Goal: Task Accomplishment & Management: Use online tool/utility

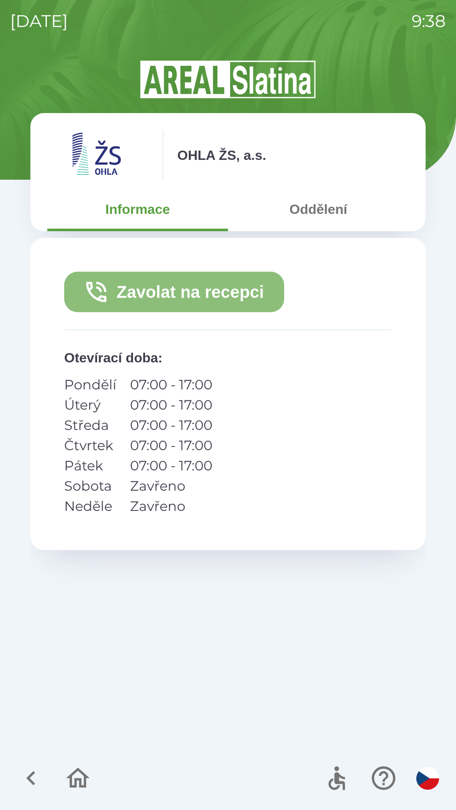
click at [205, 287] on button "Zavolat na recepci" at bounding box center [174, 292] width 220 height 40
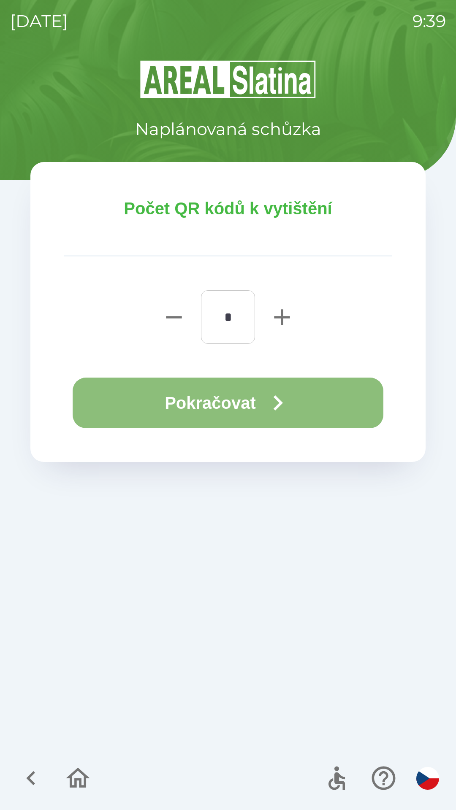
click at [255, 402] on button "Pokračovat" at bounding box center [228, 403] width 310 height 51
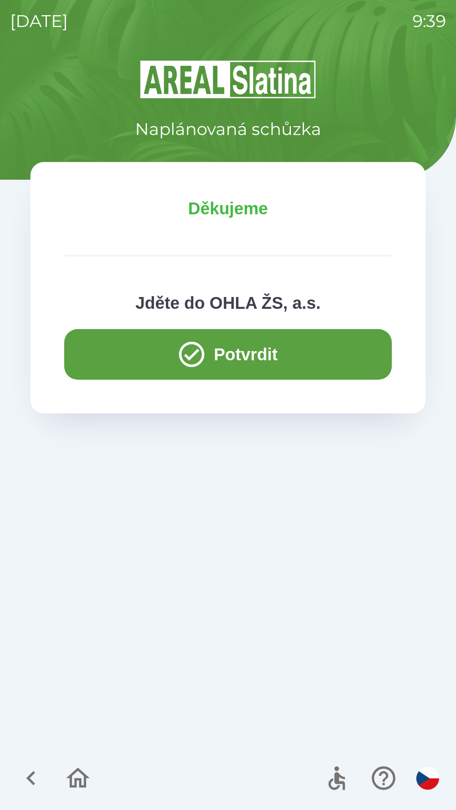
click at [324, 354] on button "Potvrdit" at bounding box center [227, 354] width 327 height 51
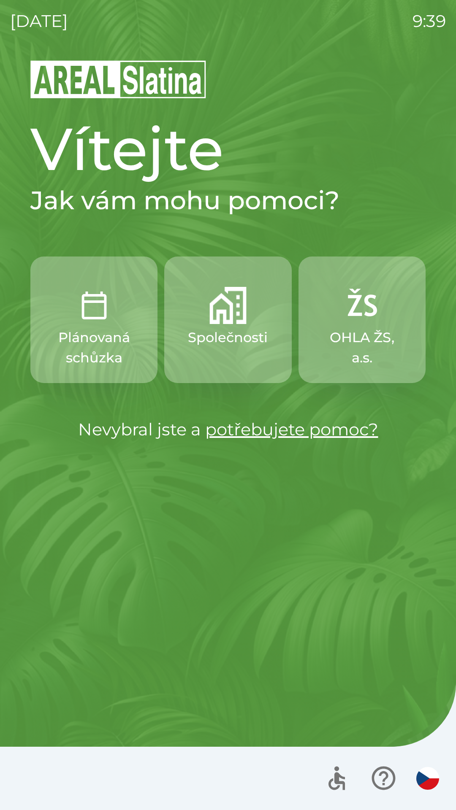
click at [127, 345] on p "Plánovaná schůzka" at bounding box center [94, 347] width 86 height 40
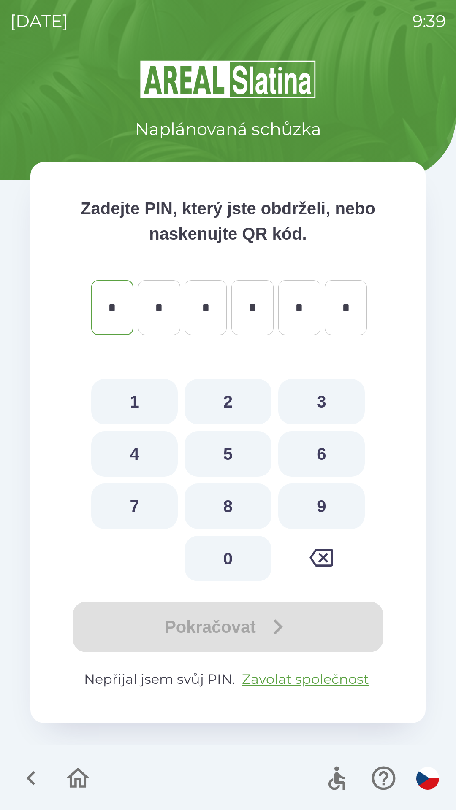
click at [35, 781] on icon "button" at bounding box center [31, 778] width 28 height 28
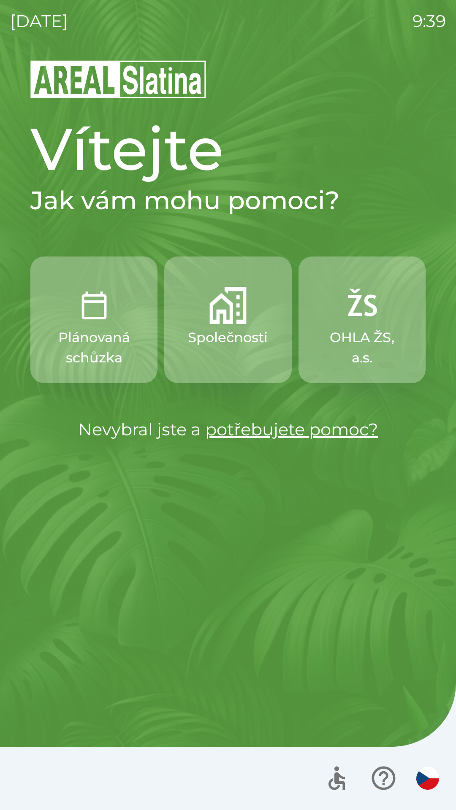
click at [221, 328] on p "Společnosti" at bounding box center [228, 337] width 80 height 20
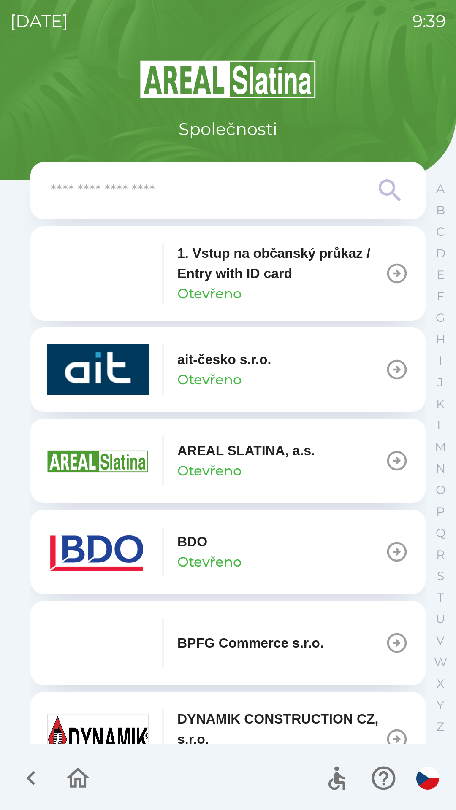
click at [365, 561] on button "BDO Otevřeno" at bounding box center [227, 552] width 395 height 84
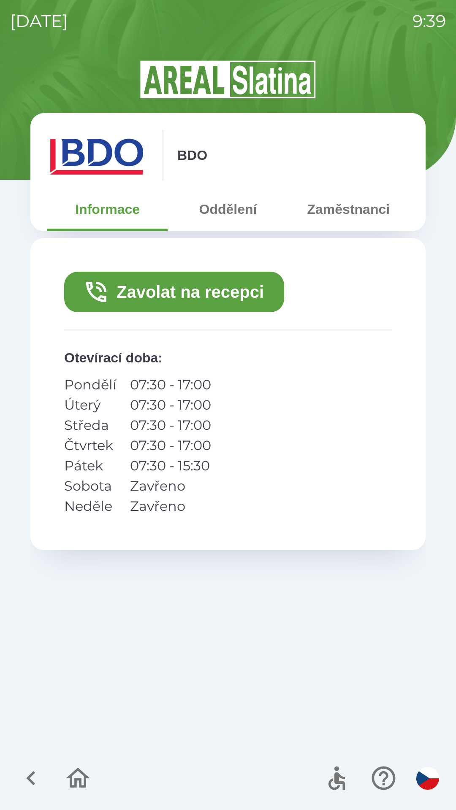
click at [237, 294] on button "Zavolat na recepci" at bounding box center [174, 292] width 220 height 40
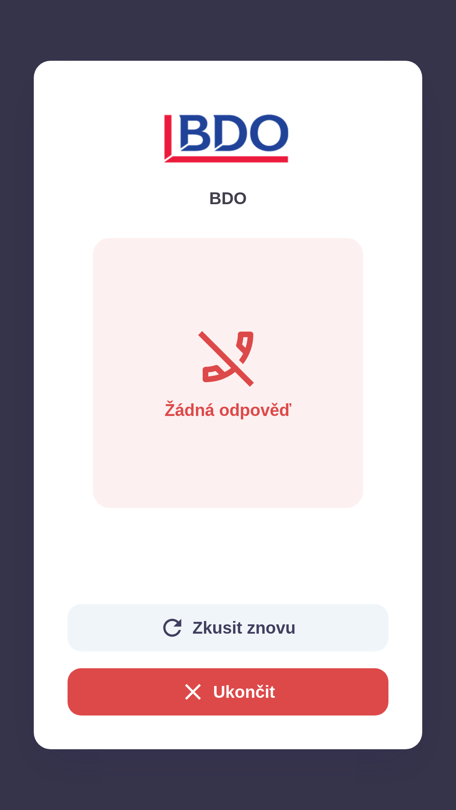
click at [292, 699] on button "Ukončit" at bounding box center [227, 691] width 321 height 47
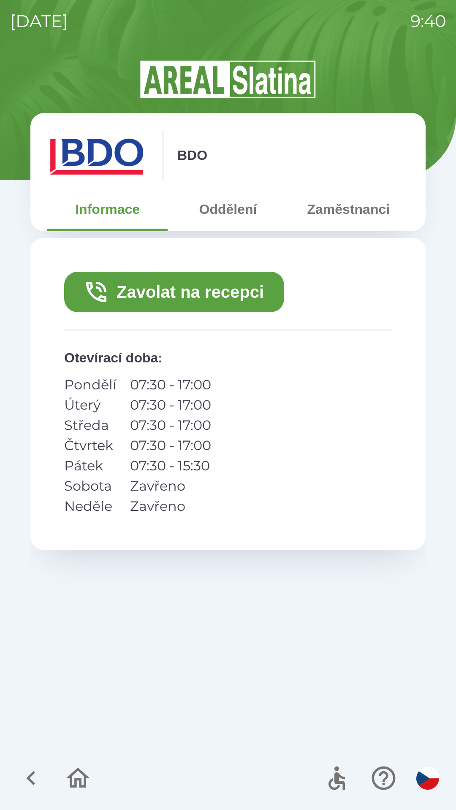
click at [213, 291] on button "Zavolat na recepci" at bounding box center [174, 292] width 220 height 40
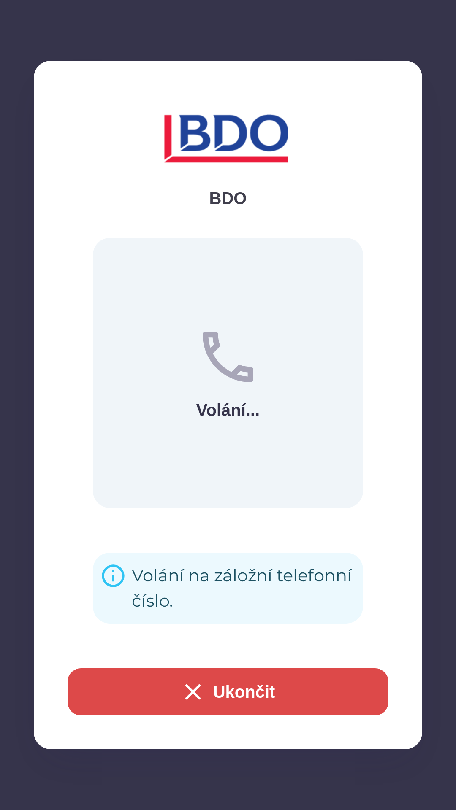
click at [297, 682] on button "Ukončit" at bounding box center [227, 691] width 321 height 47
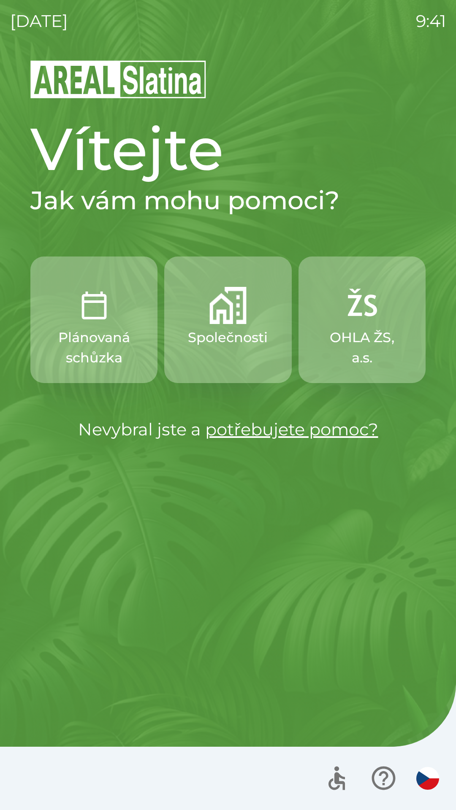
click at [232, 338] on p "Společnosti" at bounding box center [228, 337] width 80 height 20
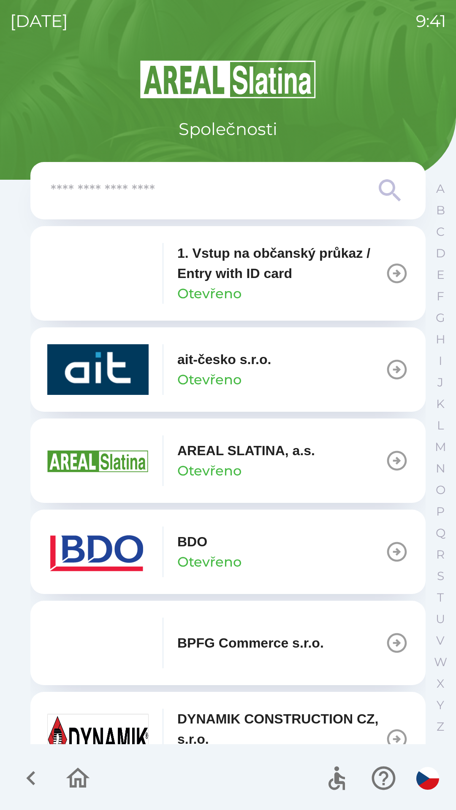
click at [292, 533] on button "BDO Otevřeno" at bounding box center [227, 552] width 395 height 84
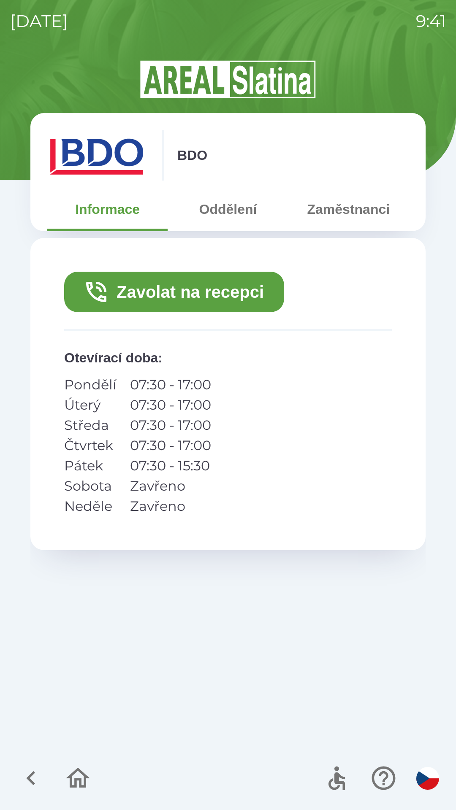
click at [245, 300] on button "Zavolat na recepci" at bounding box center [174, 292] width 220 height 40
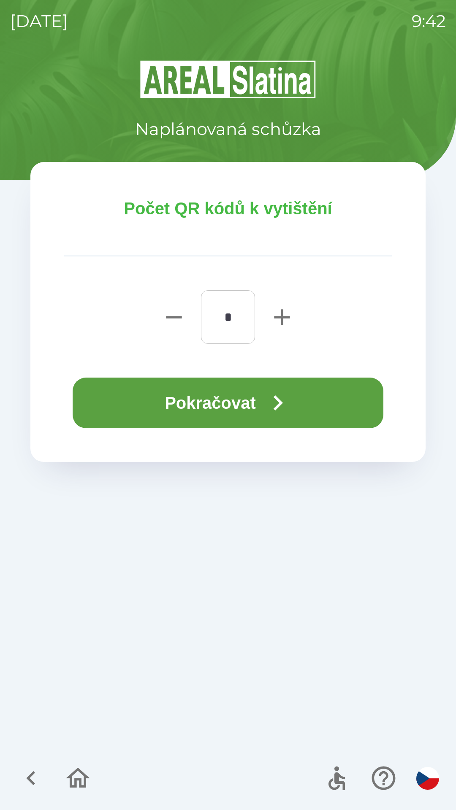
click at [298, 378] on button "Pokračovat" at bounding box center [228, 403] width 310 height 51
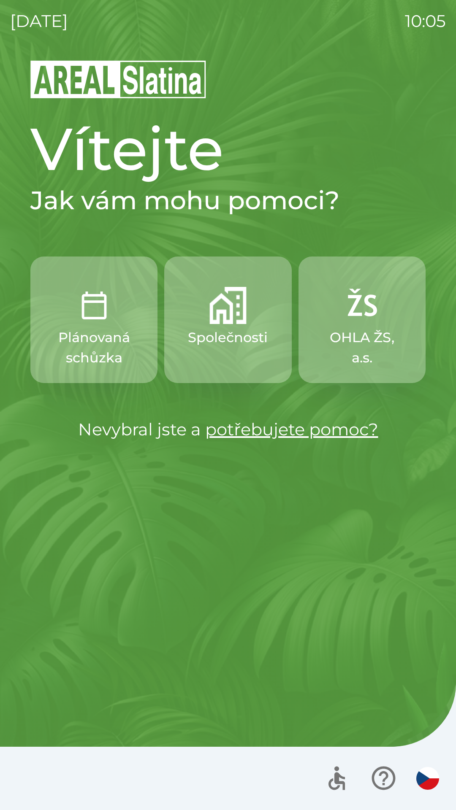
click at [231, 335] on p "Společnosti" at bounding box center [228, 337] width 80 height 20
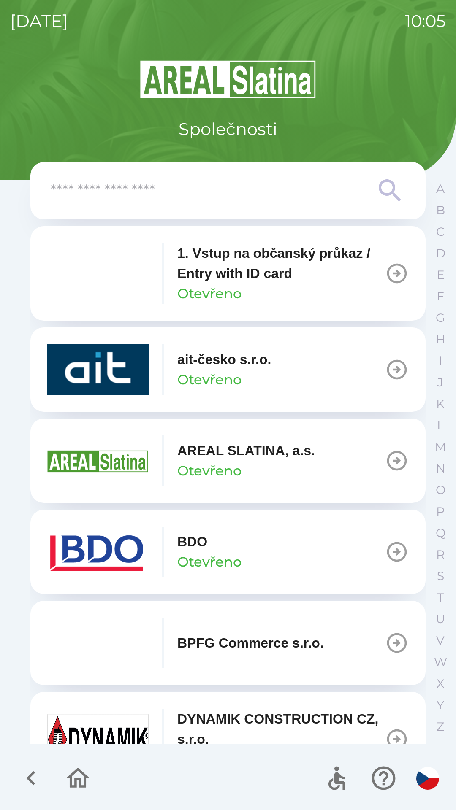
click at [273, 569] on button "BDO Otevřeno" at bounding box center [227, 552] width 395 height 84
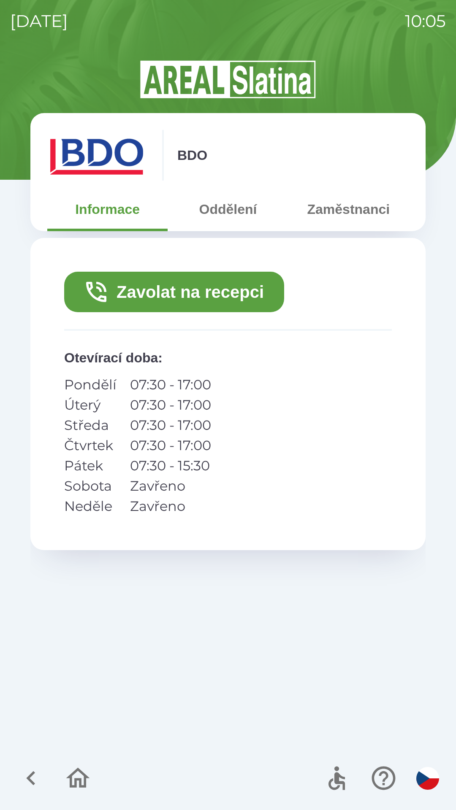
click at [247, 293] on button "Zavolat na recepci" at bounding box center [174, 292] width 220 height 40
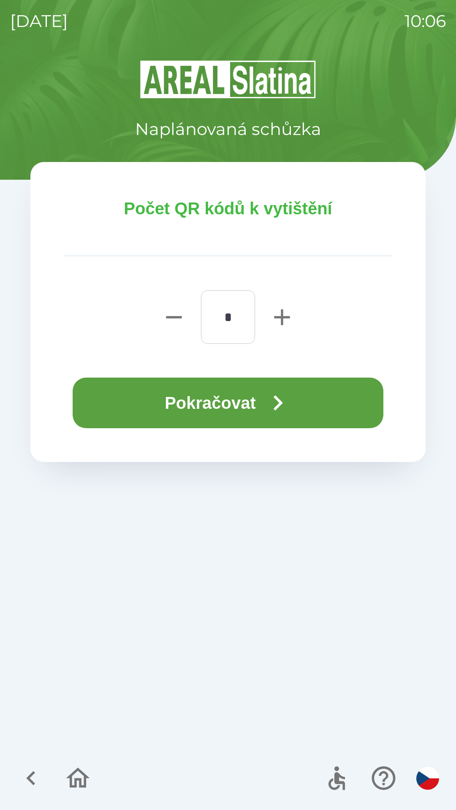
click at [257, 402] on button "Pokračovat" at bounding box center [228, 403] width 310 height 51
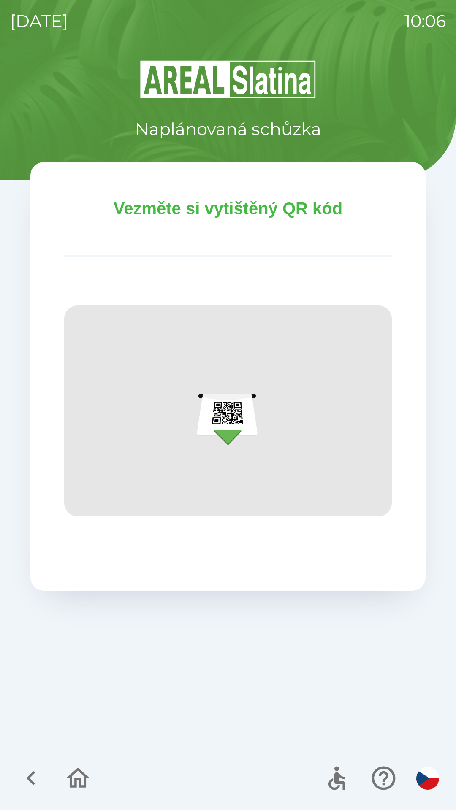
click at [85, 766] on icon "button" at bounding box center [78, 778] width 28 height 28
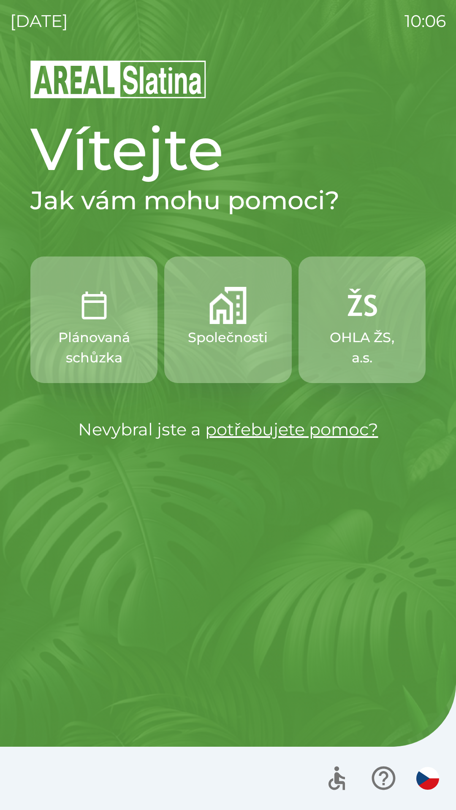
click at [231, 324] on button "Společnosti" at bounding box center [227, 319] width 127 height 127
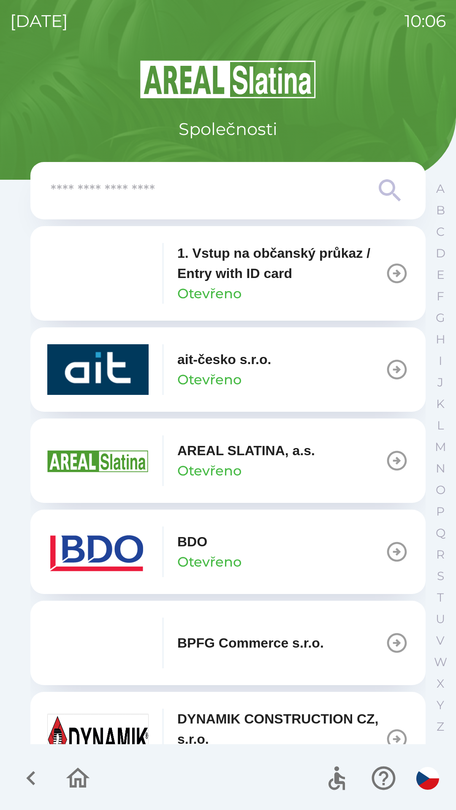
click at [281, 282] on p "1. Vstup na občanský průkaz / Entry with ID card" at bounding box center [281, 263] width 208 height 40
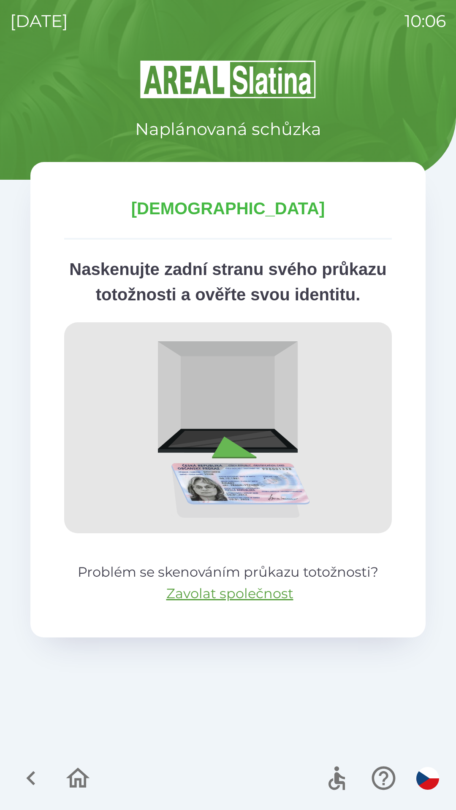
click at [74, 750] on div at bounding box center [228, 778] width 456 height 63
click at [62, 774] on button "button" at bounding box center [77, 778] width 35 height 35
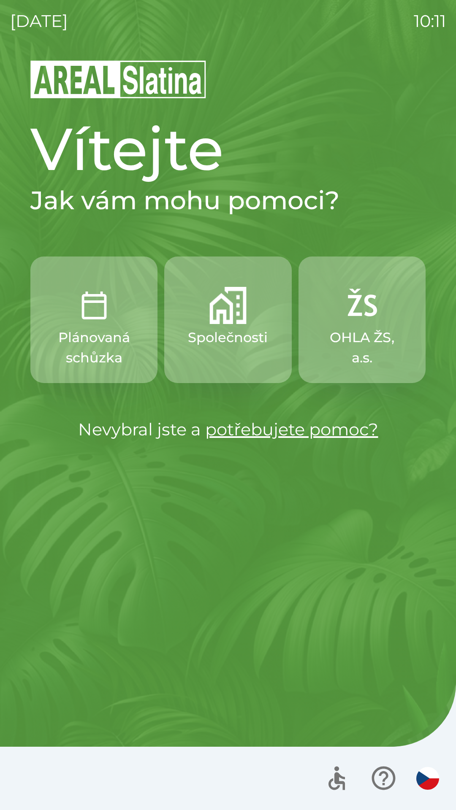
click at [93, 342] on p "Plánovaná schůzka" at bounding box center [94, 347] width 86 height 40
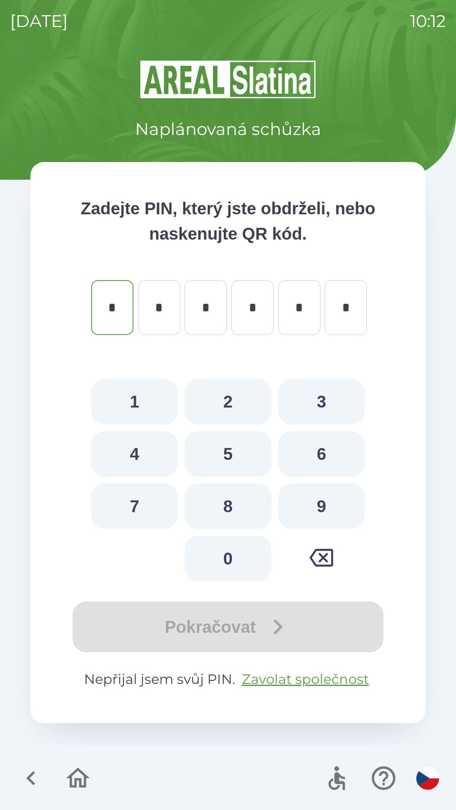
click at [31, 773] on icon "button" at bounding box center [31, 778] width 28 height 28
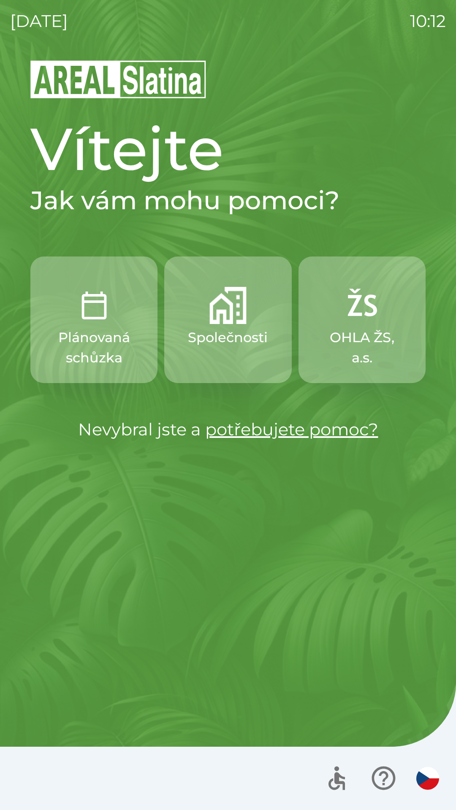
click at [231, 333] on p "Společnosti" at bounding box center [228, 337] width 80 height 20
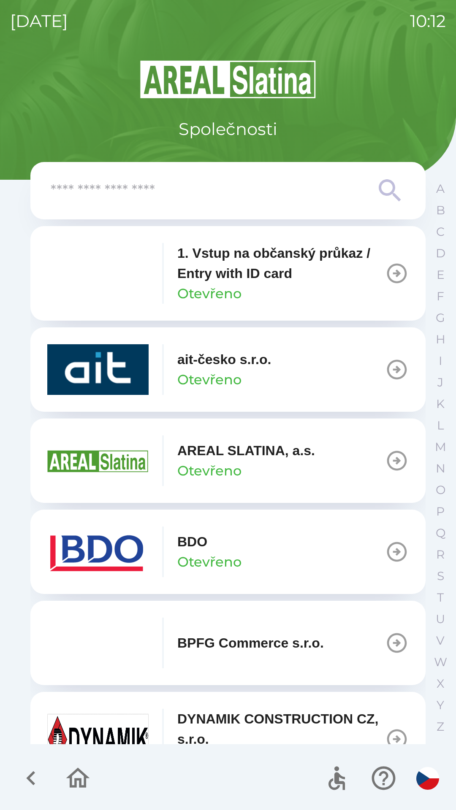
click at [100, 369] on img "button" at bounding box center [97, 369] width 101 height 51
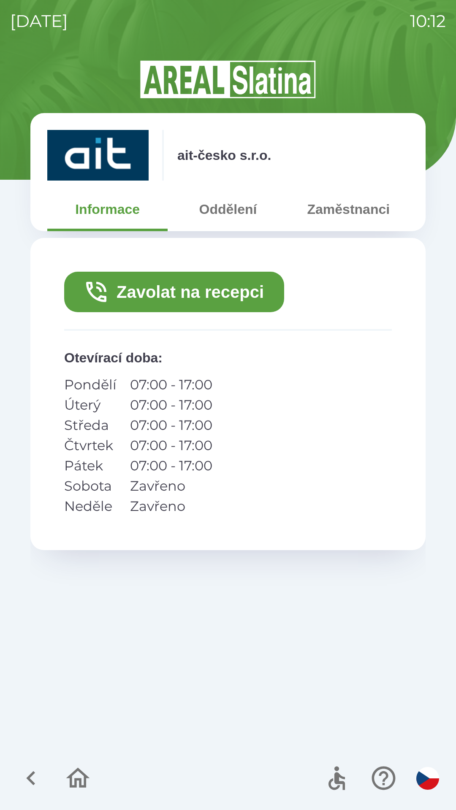
click at [168, 291] on button "Zavolat na recepci" at bounding box center [174, 292] width 220 height 40
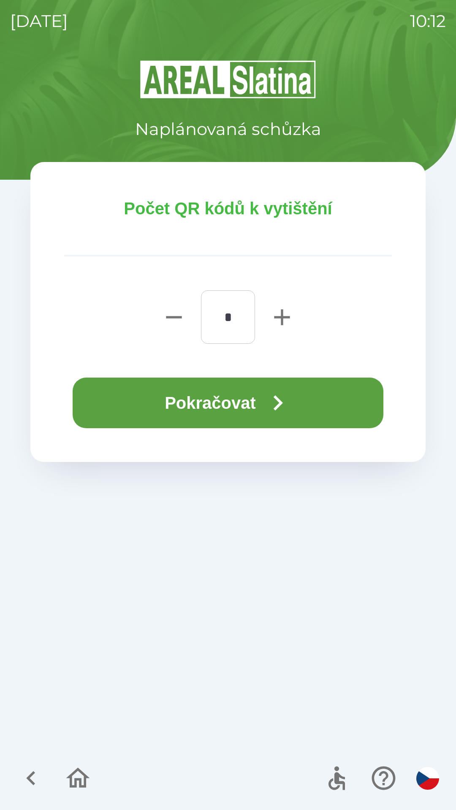
click at [214, 411] on button "Pokračovat" at bounding box center [228, 403] width 310 height 51
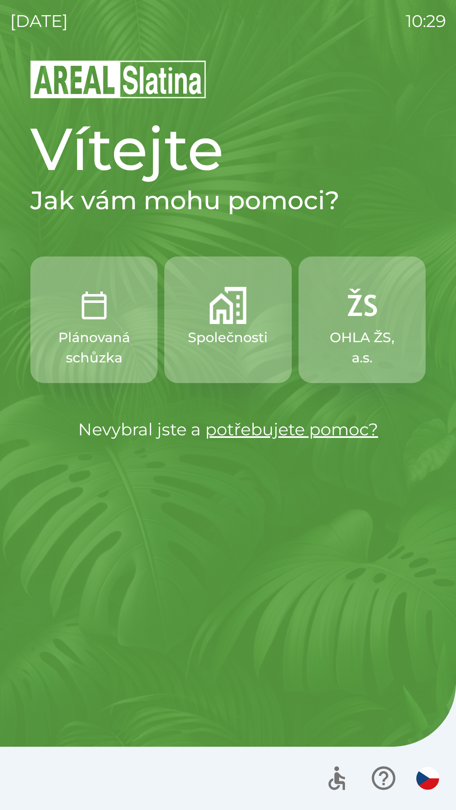
click at [221, 312] on img "button" at bounding box center [227, 305] width 37 height 37
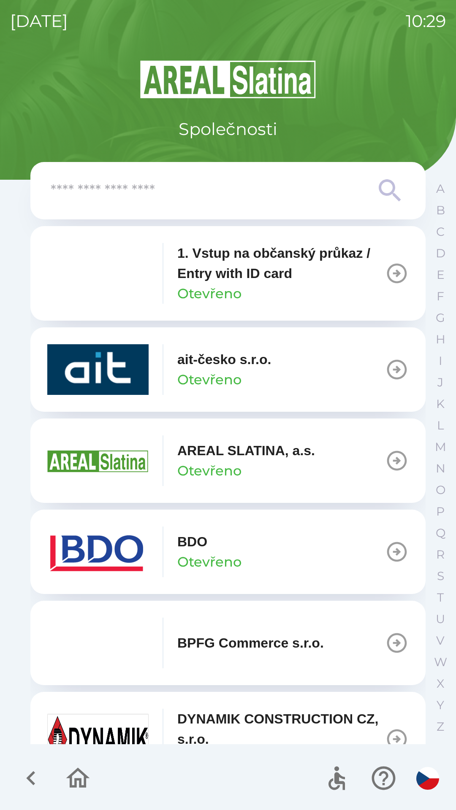
click at [211, 551] on div "BDO Otevřeno" at bounding box center [209, 551] width 64 height 40
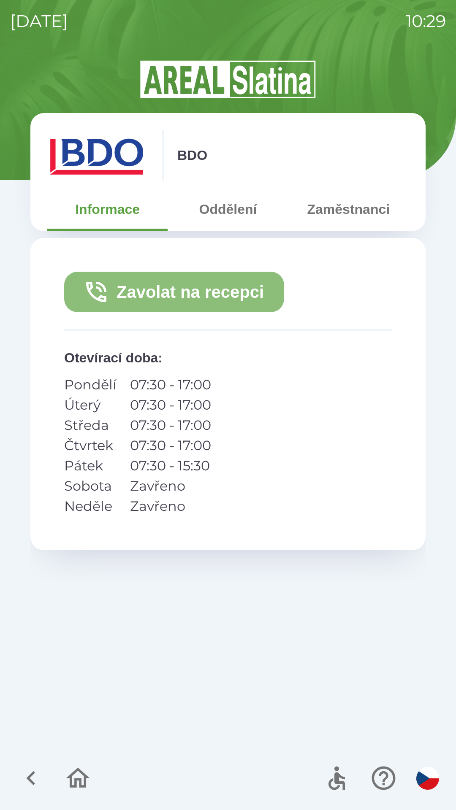
click at [198, 293] on button "Zavolat na recepci" at bounding box center [174, 292] width 220 height 40
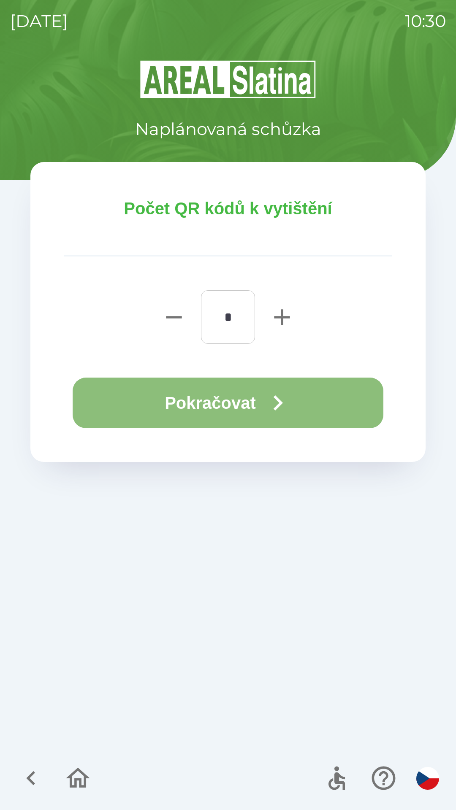
click at [231, 404] on button "Pokračovat" at bounding box center [228, 403] width 310 height 51
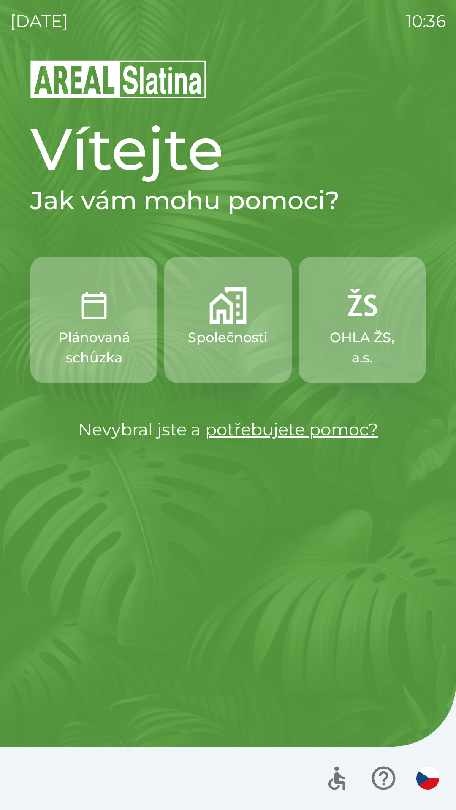
click at [372, 317] on img "button" at bounding box center [361, 305] width 37 height 37
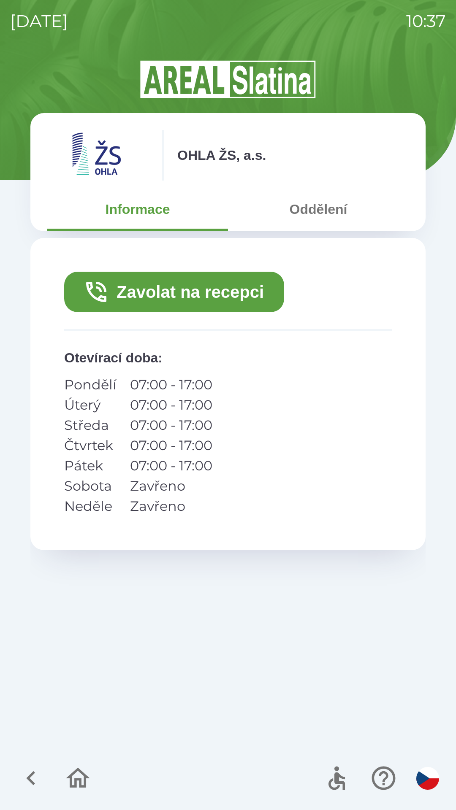
click at [221, 294] on button "Zavolat na recepci" at bounding box center [174, 292] width 220 height 40
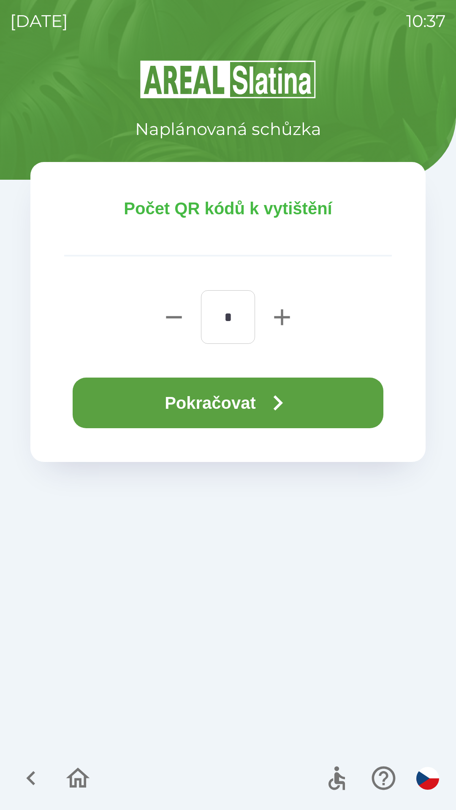
click at [229, 404] on button "Pokračovat" at bounding box center [228, 403] width 310 height 51
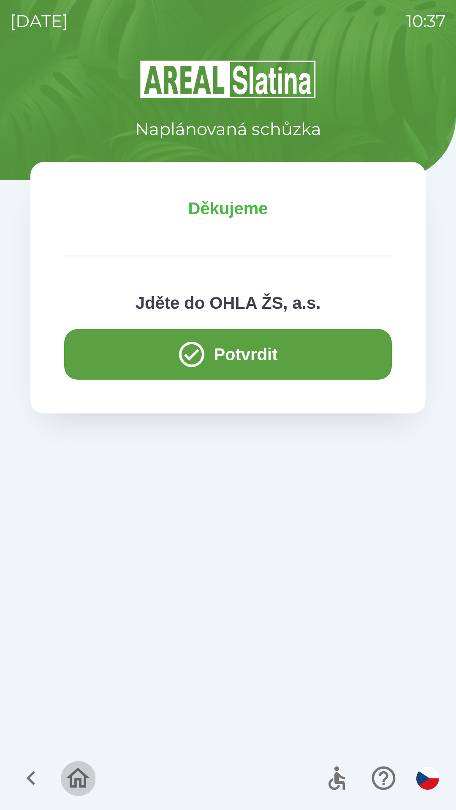
click at [74, 777] on icon "button" at bounding box center [78, 778] width 28 height 28
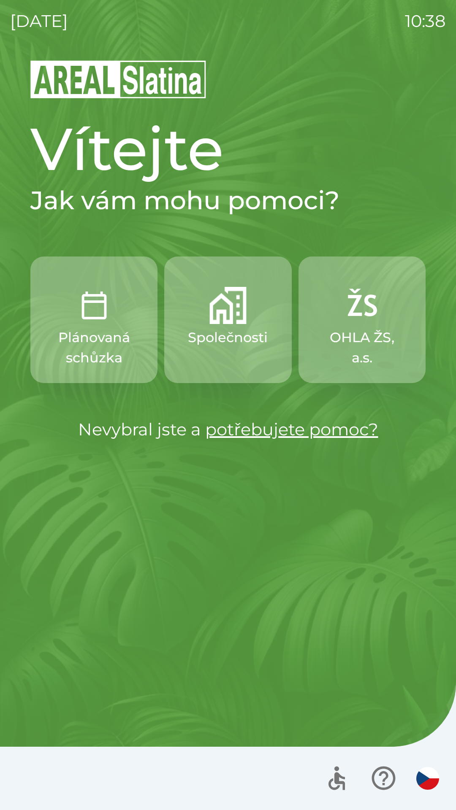
click at [426, 769] on img "button" at bounding box center [427, 778] width 23 height 23
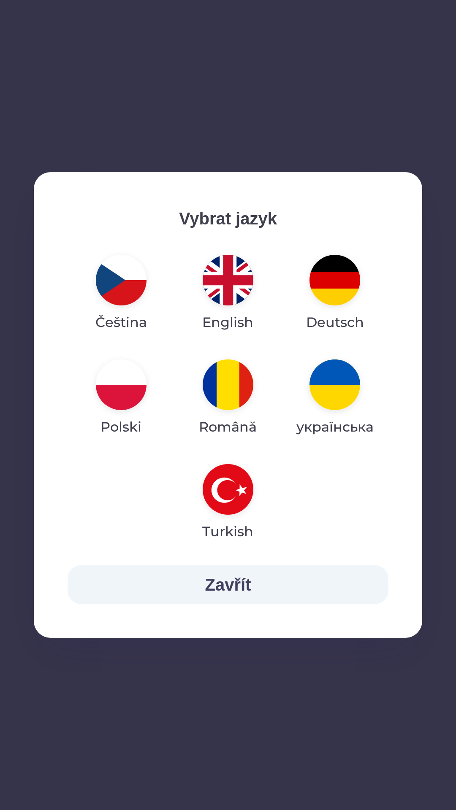
click at [230, 282] on img "button" at bounding box center [227, 280] width 51 height 51
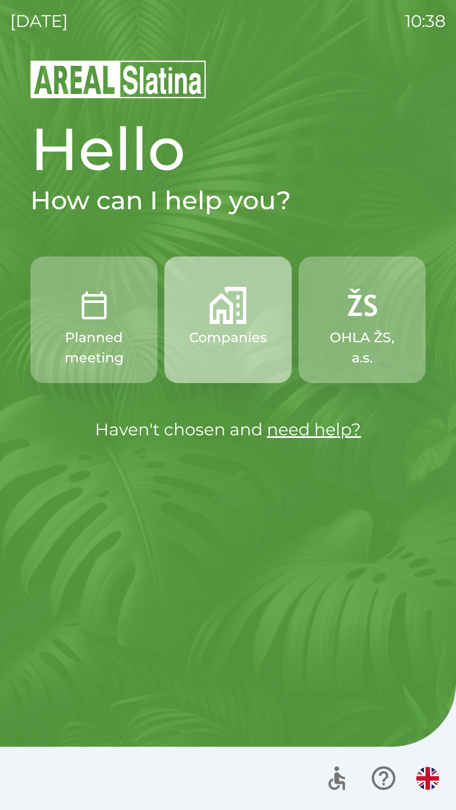
click at [232, 330] on p "Companies" at bounding box center [228, 337] width 78 height 20
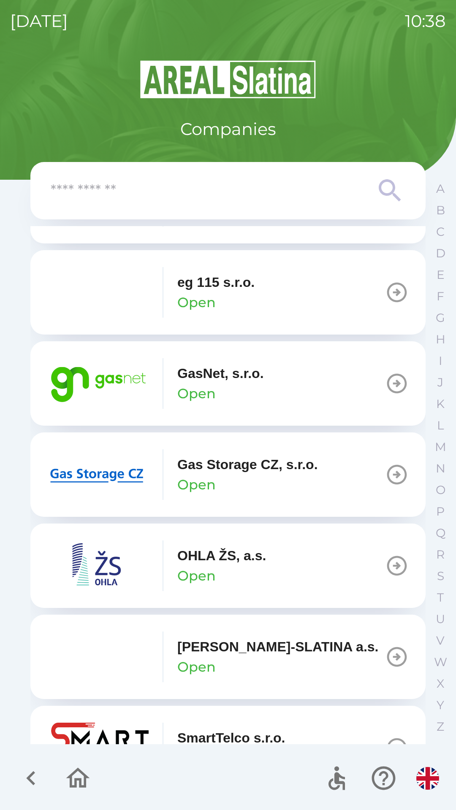
scroll to position [545, 0]
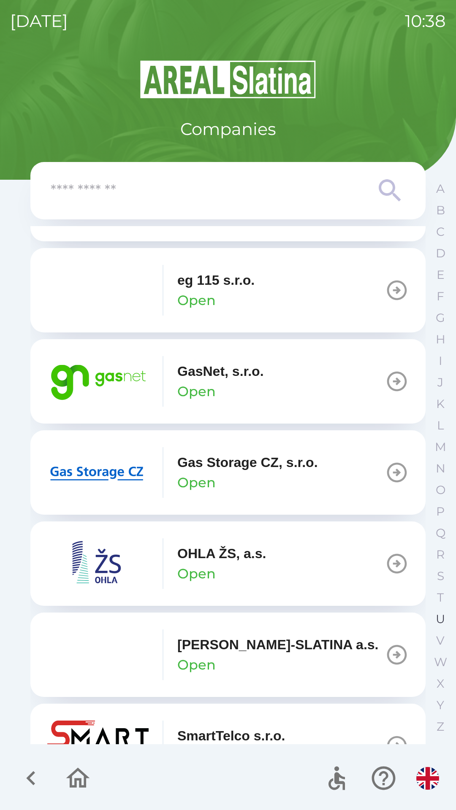
click at [443, 620] on p "U" at bounding box center [439, 619] width 9 height 15
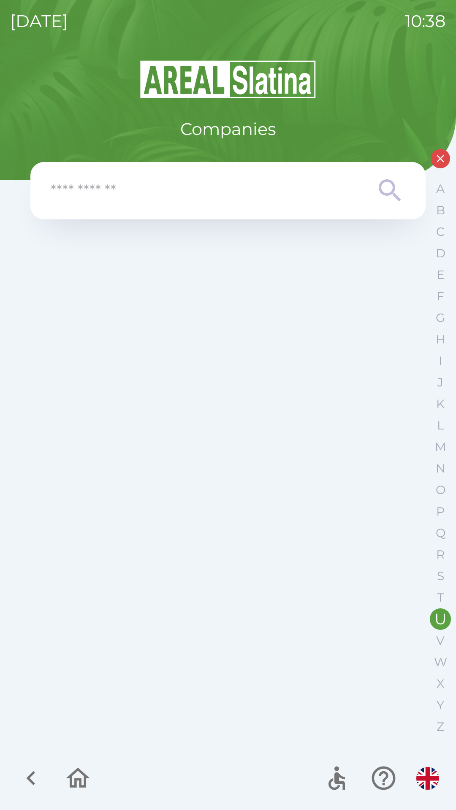
scroll to position [0, 0]
click at [436, 157] on icon "button" at bounding box center [440, 158] width 13 height 13
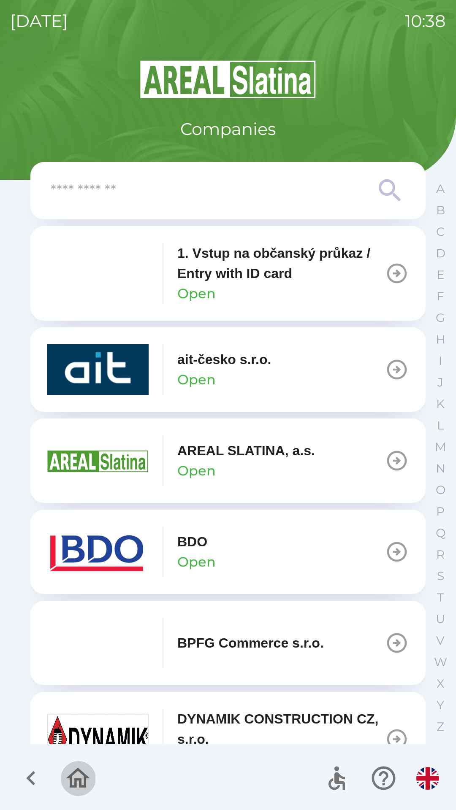
click at [69, 765] on icon "button" at bounding box center [78, 778] width 28 height 28
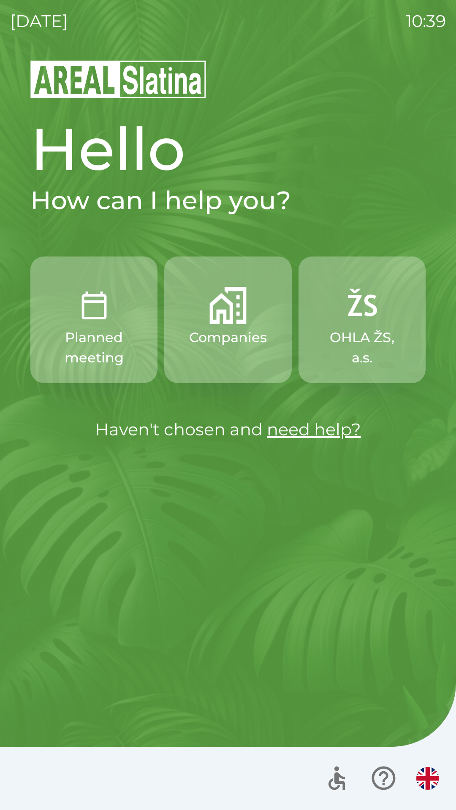
click at [318, 428] on link "need help?" at bounding box center [314, 429] width 94 height 21
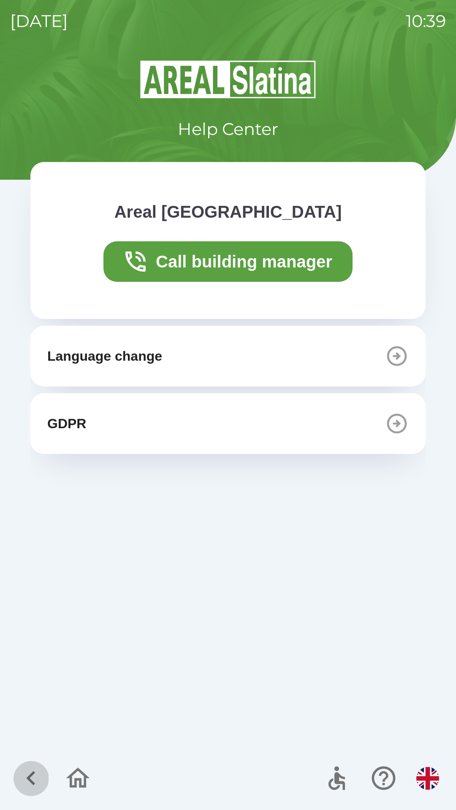
click at [24, 768] on icon "button" at bounding box center [31, 778] width 28 height 28
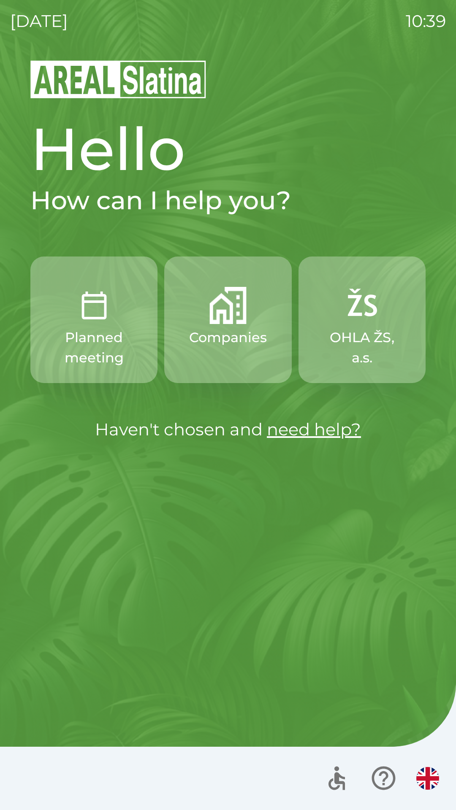
click at [375, 363] on p "OHLA ŽS, a.s." at bounding box center [361, 347] width 86 height 40
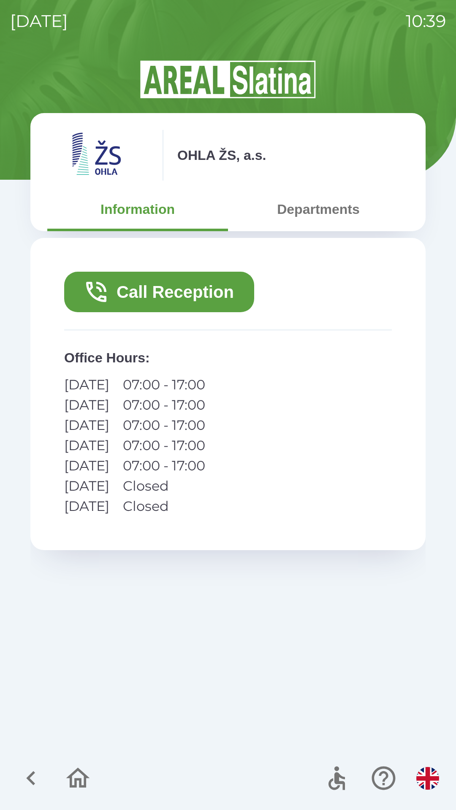
click at [328, 213] on button "Departments" at bounding box center [318, 209] width 181 height 30
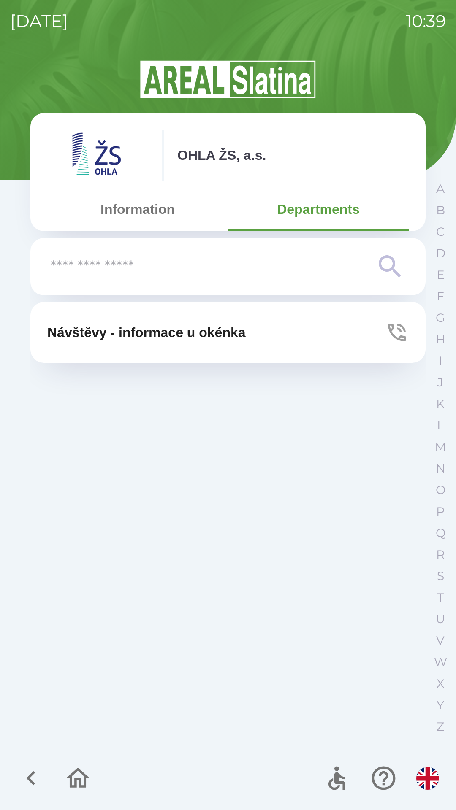
click at [67, 774] on icon "button" at bounding box center [78, 778] width 28 height 28
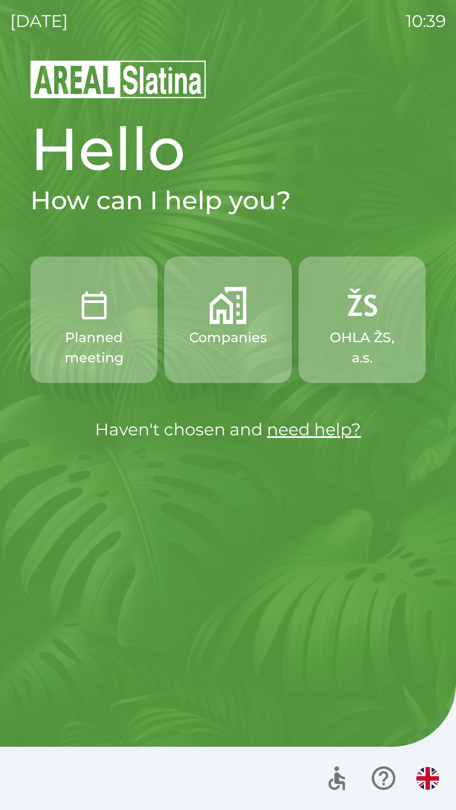
click at [206, 347] on p "Companies" at bounding box center [228, 337] width 78 height 20
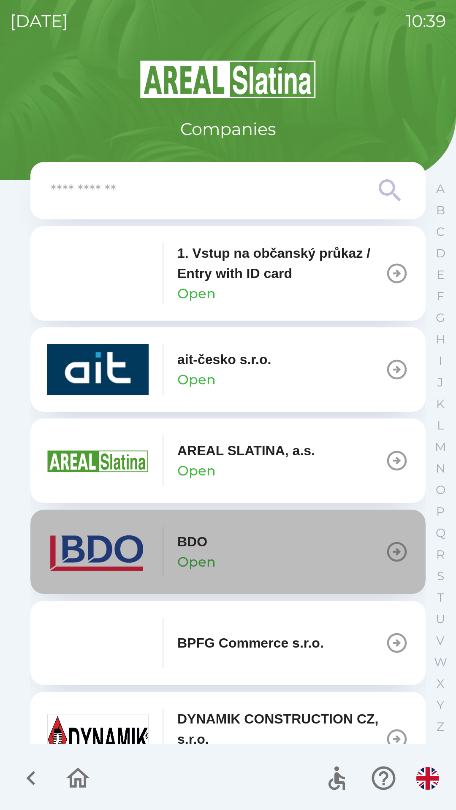
click at [283, 544] on button "BDO Open" at bounding box center [227, 552] width 395 height 84
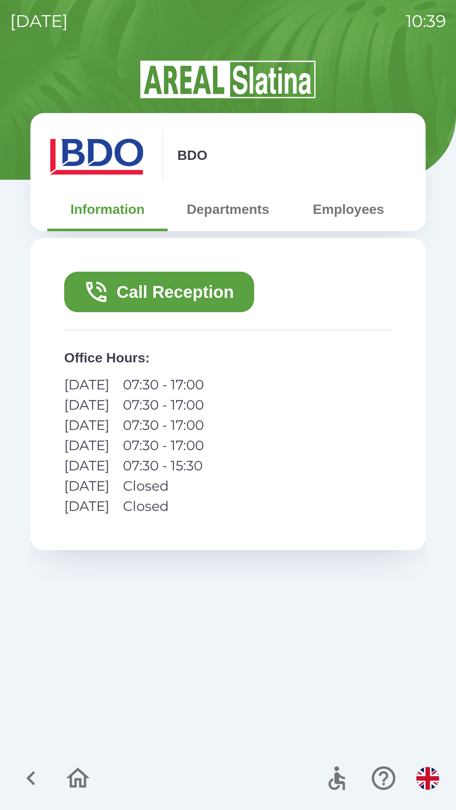
click at [172, 297] on button "Call Reception" at bounding box center [159, 292] width 190 height 40
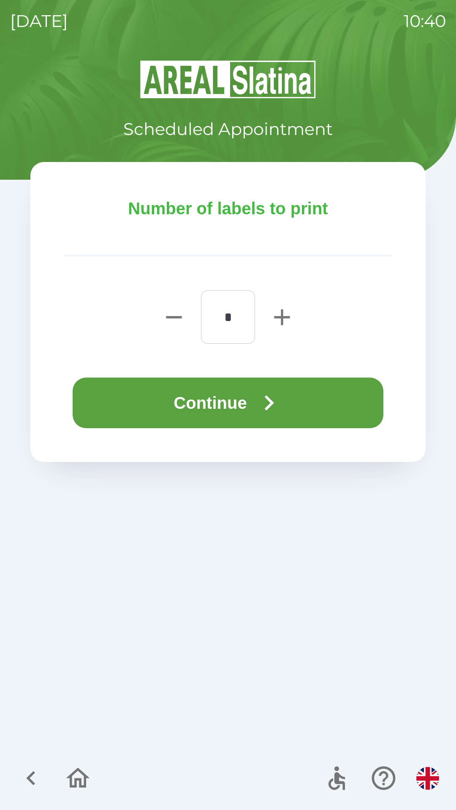
click at [231, 397] on button "Continue" at bounding box center [228, 403] width 310 height 51
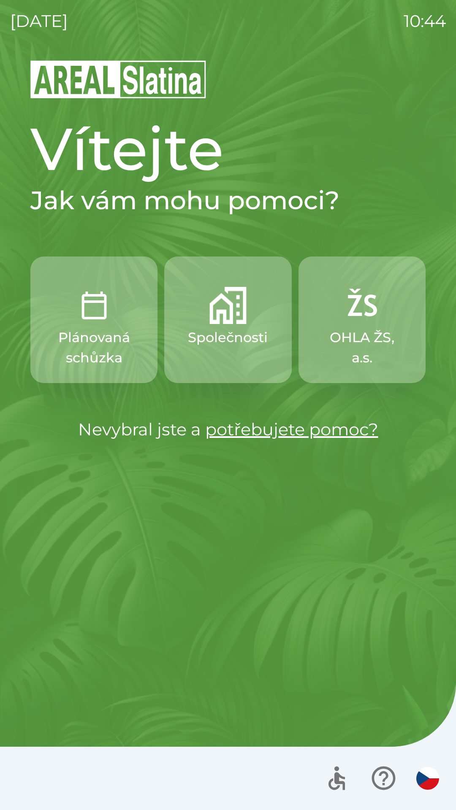
click at [387, 351] on p "OHLA ŽS, a.s." at bounding box center [361, 347] width 86 height 40
click at [351, 345] on p "OHLA ŽS, a.s." at bounding box center [361, 347] width 86 height 40
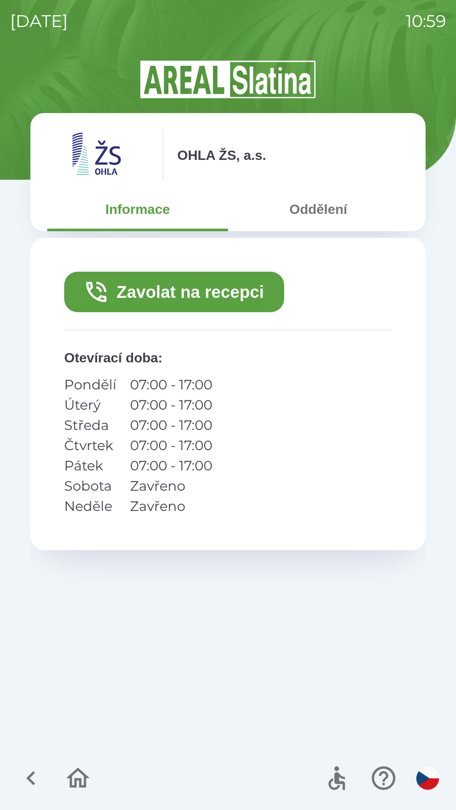
click at [180, 303] on button "Zavolat na recepci" at bounding box center [174, 292] width 220 height 40
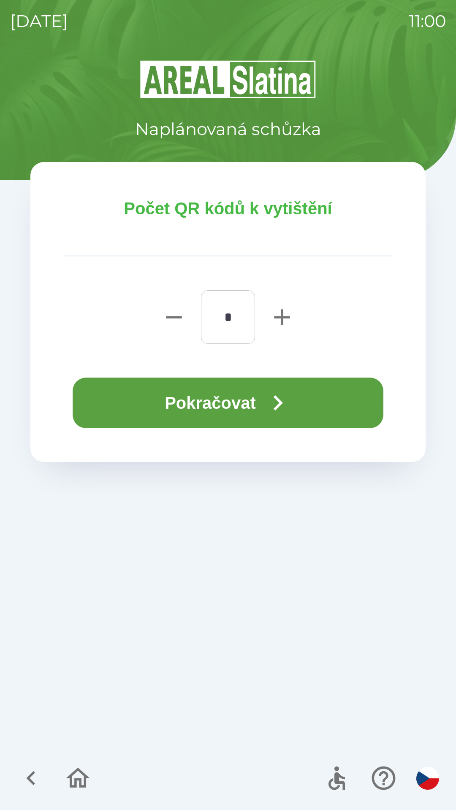
click at [238, 405] on button "Pokračovat" at bounding box center [228, 403] width 310 height 51
